Goal: Transaction & Acquisition: Purchase product/service

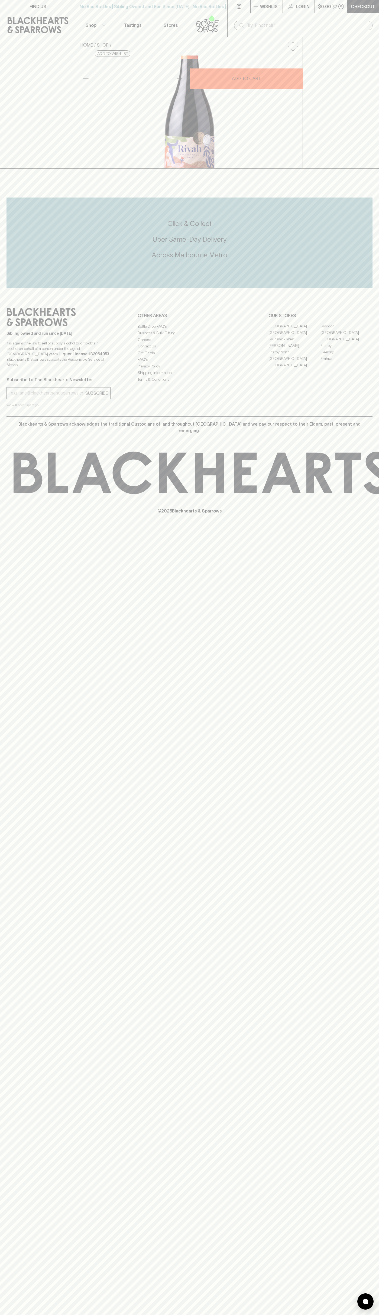
click at [69, 23] on icon at bounding box center [38, 25] width 68 height 16
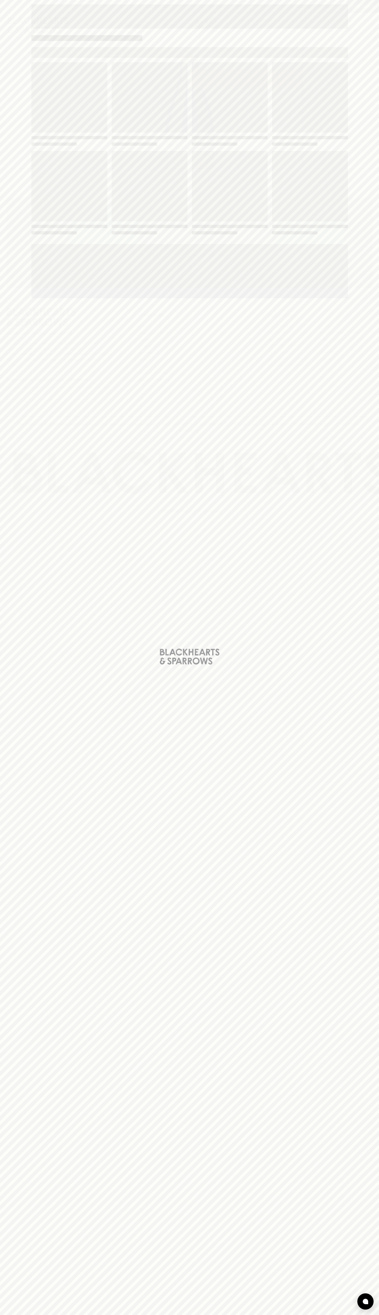
click at [377, 742] on div "Loading" at bounding box center [189, 657] width 379 height 1315
click at [227, 1315] on html "FIND US | No Bad Bottles | Sibling Owned and Run Since 2006 | No Bad Bottles | …" at bounding box center [189, 657] width 379 height 1315
click at [7, 1205] on div "Loading" at bounding box center [189, 657] width 379 height 1315
